Goal: Check status: Check status

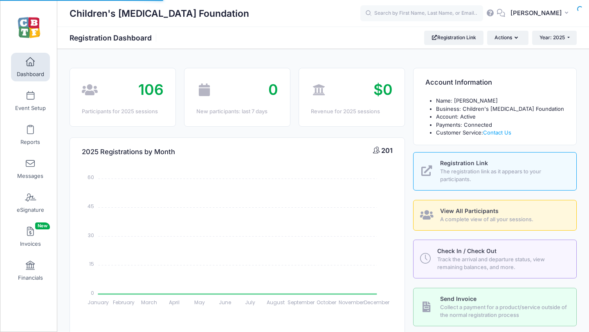
select select
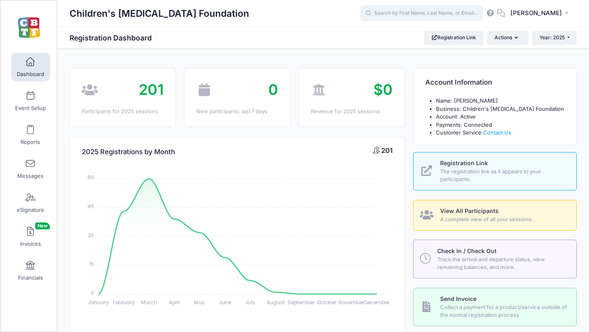
click at [403, 13] on input "text" at bounding box center [421, 13] width 123 height 16
click at [412, 35] on strong "Emily Harbison" at bounding box center [393, 34] width 47 height 7
type input "Emily Harbison (August 18-23 Jackson, MI-Teen application, Aug-18, 2025)"
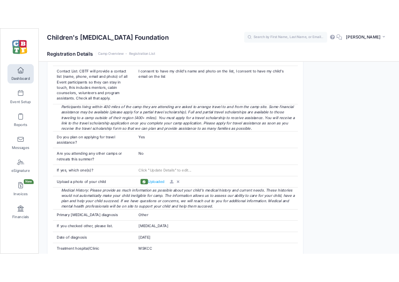
scroll to position [576, 0]
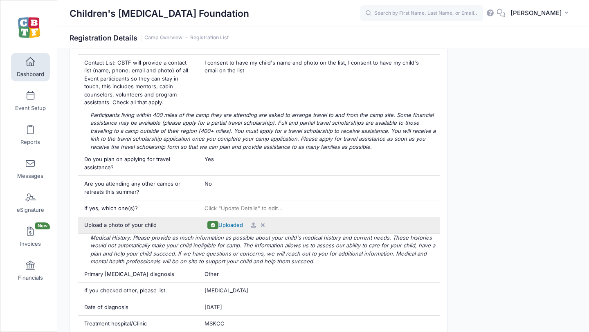
click at [229, 225] on span "Uploaded" at bounding box center [230, 225] width 25 height 7
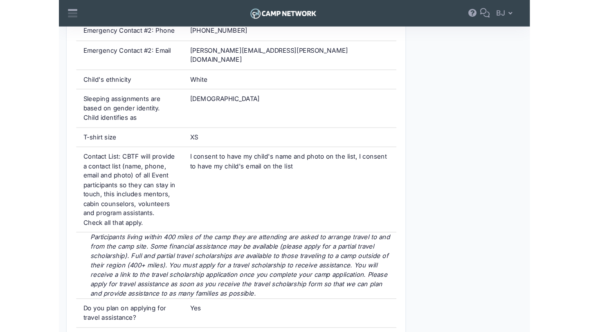
scroll to position [594, 0]
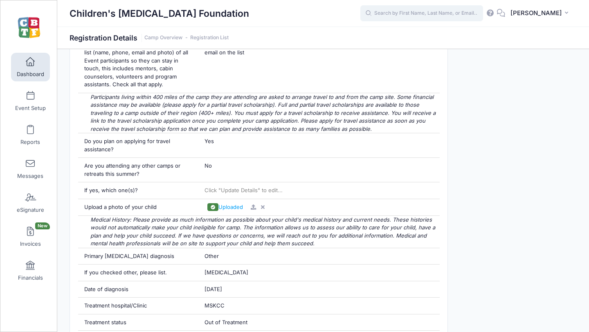
click at [420, 13] on input "text" at bounding box center [421, 13] width 123 height 16
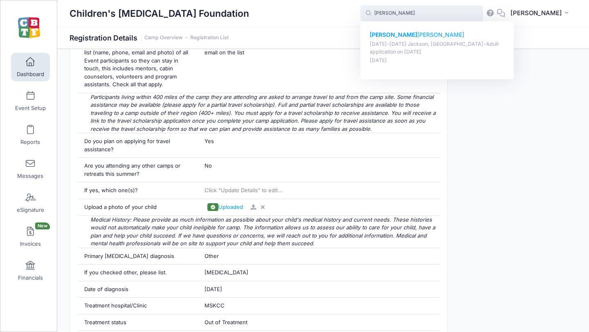
click at [417, 34] on p "Luciana Leeman" at bounding box center [437, 35] width 135 height 9
type input "Luciana Leeman (August 18-23 Jackson, MI-Adult application, Aug-18, 2025)"
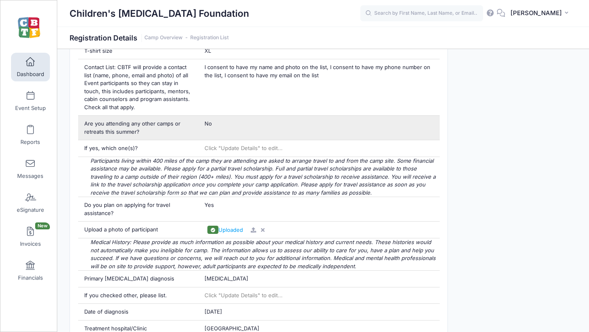
scroll to position [488, 0]
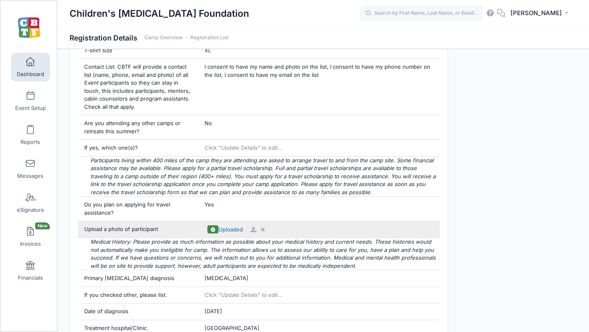
click at [226, 229] on span "Uploaded" at bounding box center [230, 229] width 25 height 7
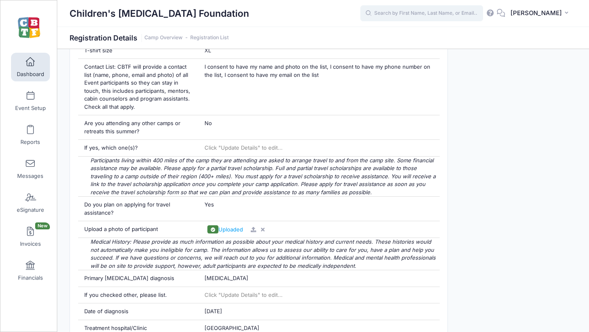
click at [405, 13] on input "text" at bounding box center [421, 13] width 123 height 16
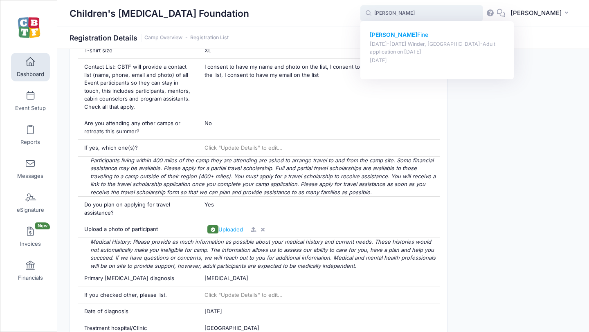
click at [399, 36] on strong "[PERSON_NAME]" at bounding box center [393, 34] width 47 height 7
type input "Marshall Fine (July 13-18 Winder, GA-Adult application, Jul-13, 2025)"
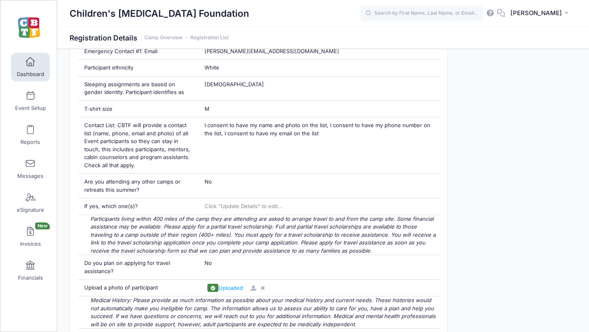
scroll to position [431, 0]
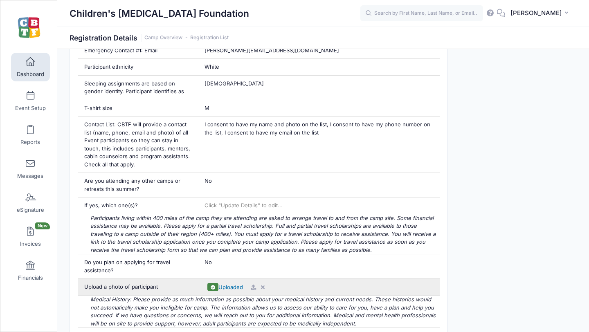
click at [226, 287] on span "Uploaded" at bounding box center [230, 287] width 25 height 7
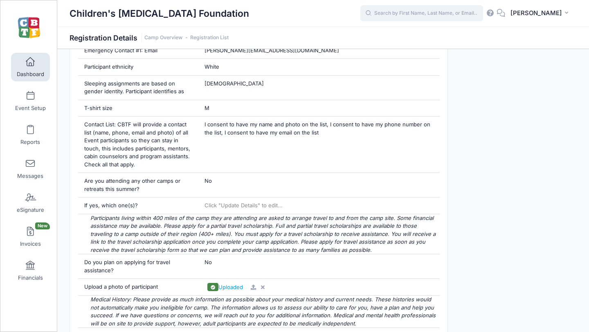
click at [407, 10] on input "text" at bounding box center [421, 13] width 123 height 16
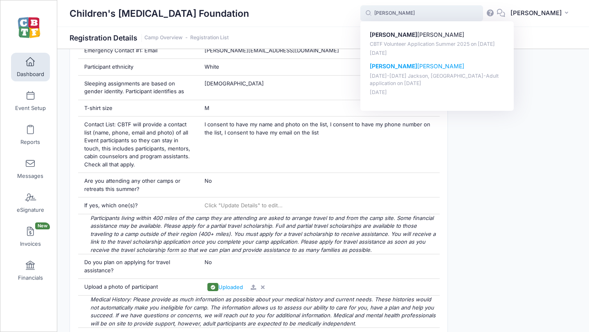
click at [404, 69] on strong "[PERSON_NAME]" at bounding box center [393, 66] width 47 height 7
type input "[PERSON_NAME] ([DATE]-[DATE] [PERSON_NAME], [GEOGRAPHIC_DATA]-Adult application…"
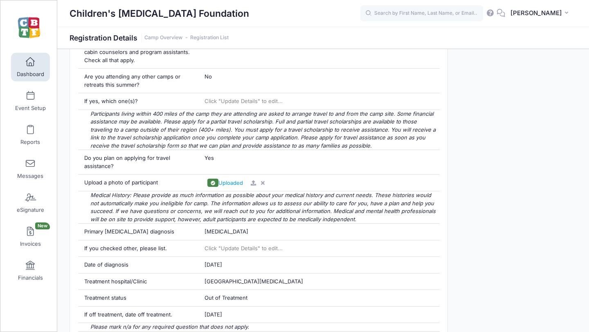
scroll to position [536, 0]
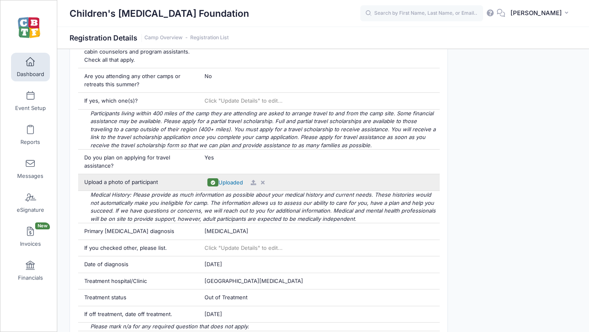
click at [232, 181] on span "Uploaded" at bounding box center [230, 182] width 25 height 7
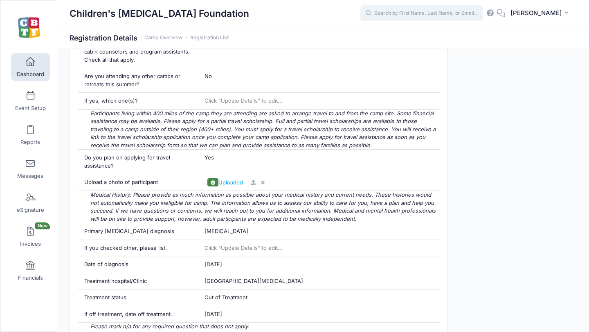
click at [429, 13] on input "text" at bounding box center [421, 13] width 123 height 16
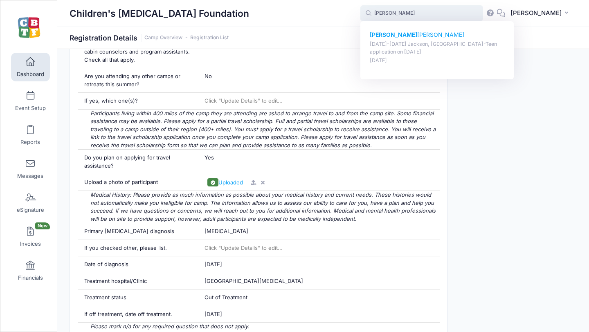
click at [411, 34] on p "Patrick Bowers" at bounding box center [437, 35] width 135 height 9
type input "Patrick Bowers (August 18-23 Jackson, MI-Teen application, Aug-18, 2025)"
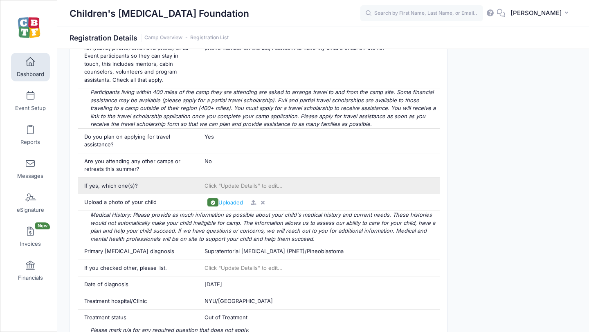
scroll to position [583, 0]
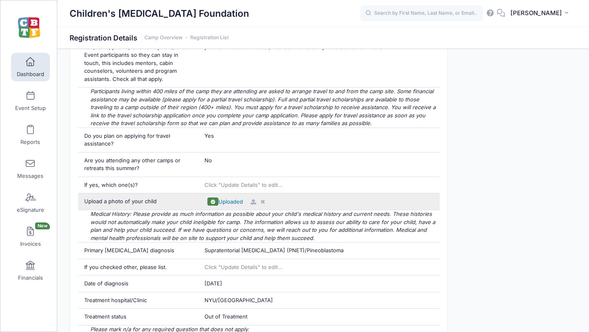
click at [229, 202] on span "Uploaded" at bounding box center [230, 201] width 25 height 7
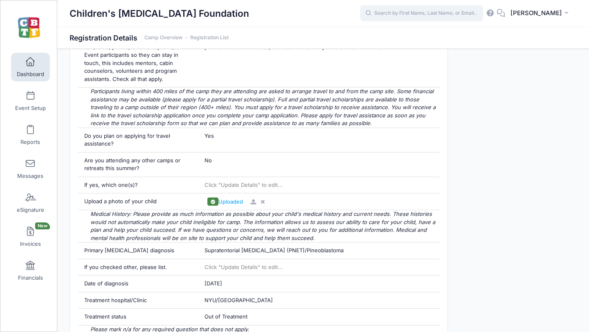
click at [447, 15] on input "text" at bounding box center [421, 13] width 123 height 16
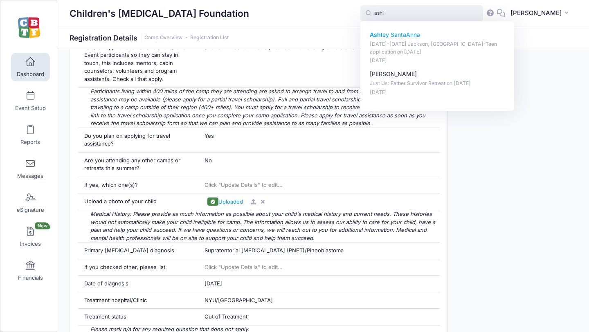
click at [415, 37] on p "Ashl ey SantaAnna" at bounding box center [437, 35] width 135 height 9
type input "Ashley SantaAnna (August 18-23 Jackson, MI-Teen application, Aug-18, 2025)"
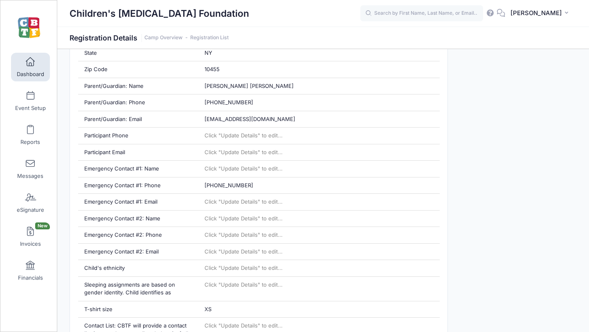
scroll to position [251, 0]
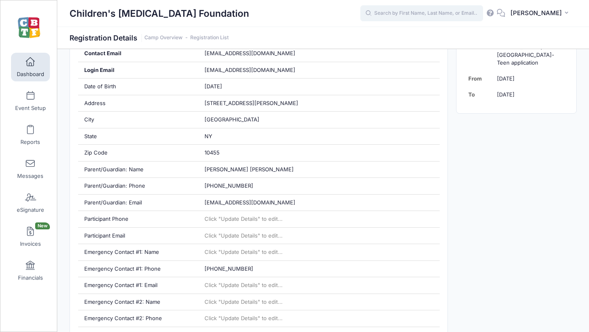
click at [443, 13] on input "text" at bounding box center [421, 13] width 123 height 16
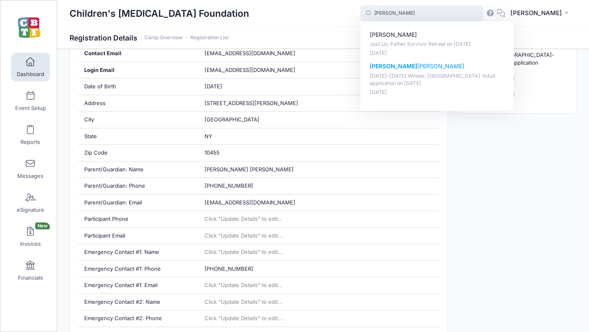
click at [401, 65] on p "Kyle Kratzke" at bounding box center [437, 66] width 135 height 9
type input "Kyle Kratzke (July 13-18 Winder, GA-Adult application, Jul-13, 2025)"
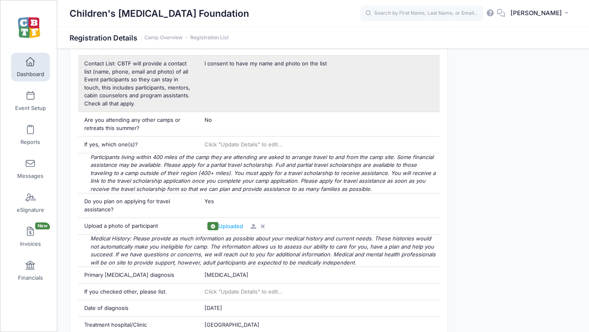
scroll to position [503, 0]
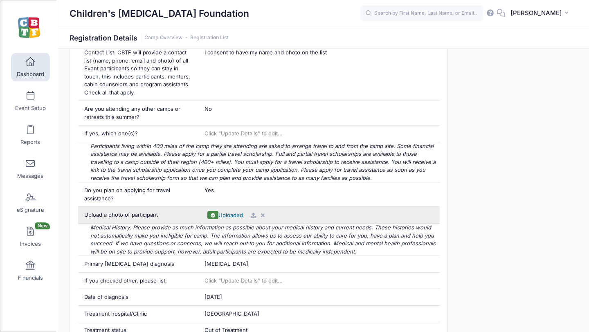
click at [228, 215] on span "Uploaded" at bounding box center [230, 215] width 25 height 7
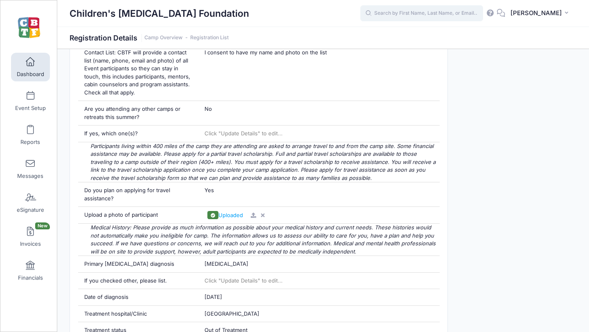
click at [435, 11] on input "text" at bounding box center [421, 13] width 123 height 16
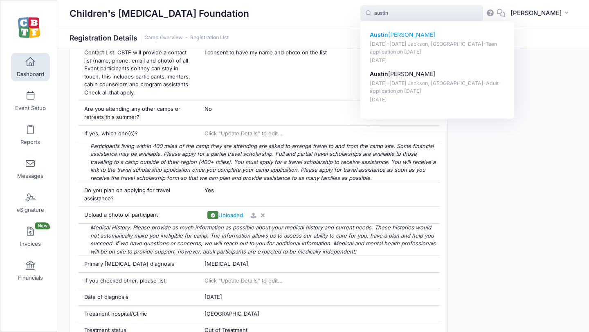
click at [429, 36] on p "[PERSON_NAME]" at bounding box center [437, 35] width 135 height 9
type input "[PERSON_NAME] ([DATE]-[DATE] Jackson, [GEOGRAPHIC_DATA]-Teen application, [DATE…"
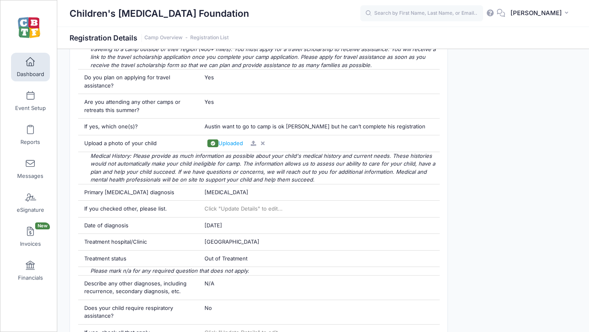
scroll to position [661, 0]
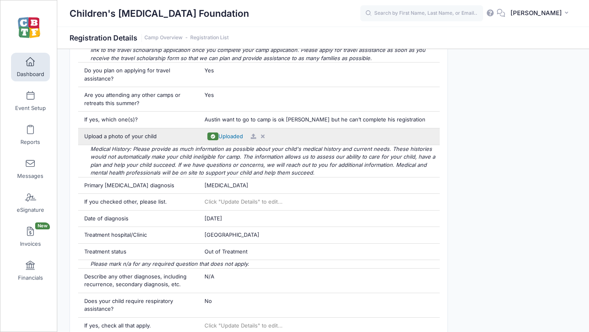
click at [225, 135] on span "Uploaded" at bounding box center [230, 136] width 25 height 7
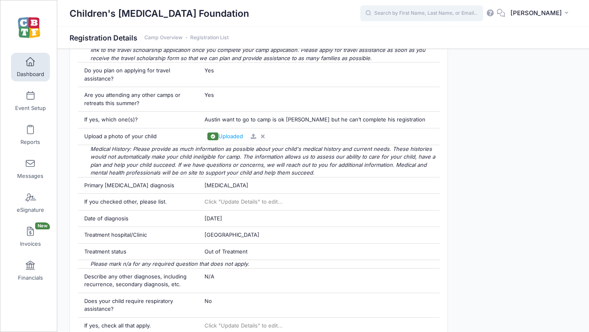
click at [439, 16] on input "text" at bounding box center [421, 13] width 123 height 16
click at [414, 33] on p "Halie Palmer" at bounding box center [437, 35] width 135 height 9
type input "Halie Palmer (July 13-18 Winder, GA-Adult application, Jul-13, 2025)"
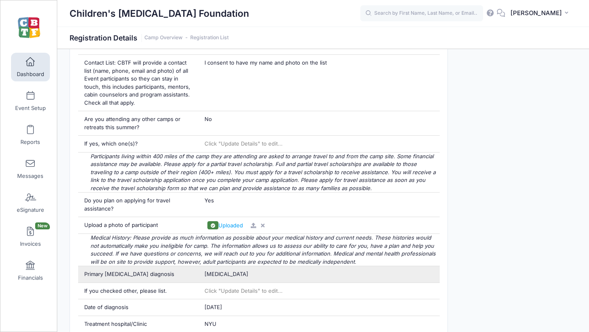
scroll to position [504, 0]
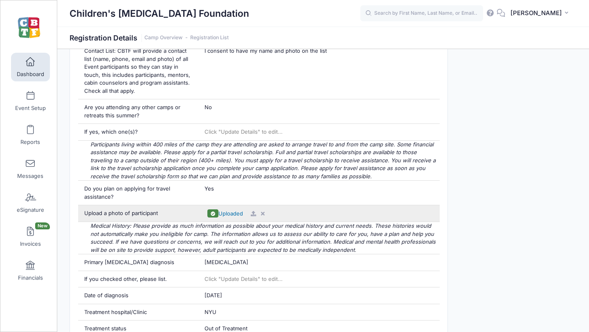
click at [227, 215] on span "Uploaded" at bounding box center [230, 213] width 25 height 7
